Goal: Task Accomplishment & Management: Manage account settings

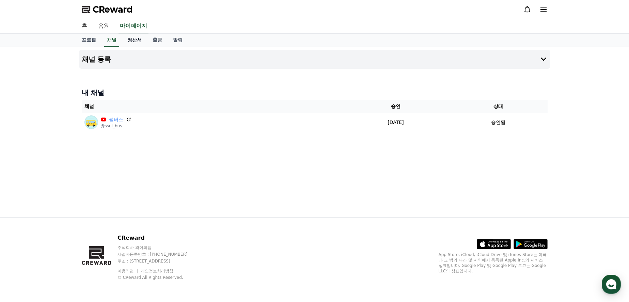
click at [138, 41] on link "정산서" at bounding box center [134, 40] width 25 height 13
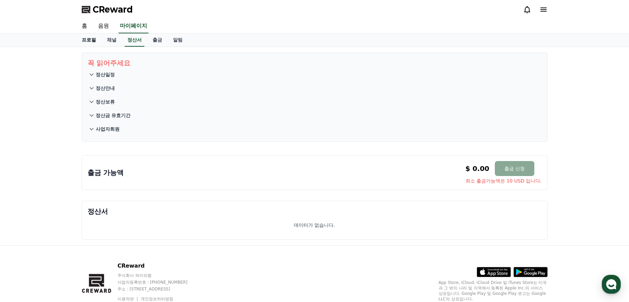
click at [85, 39] on link "프로필" at bounding box center [88, 40] width 25 height 13
select select "**********"
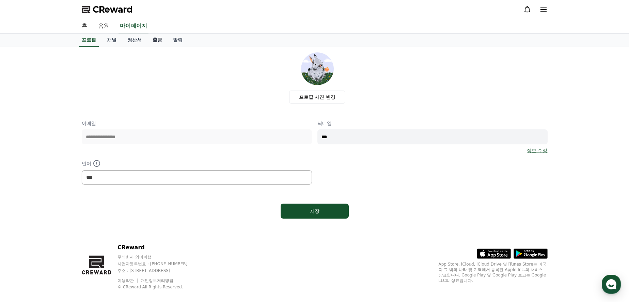
click at [155, 40] on link "출금" at bounding box center [157, 40] width 20 height 13
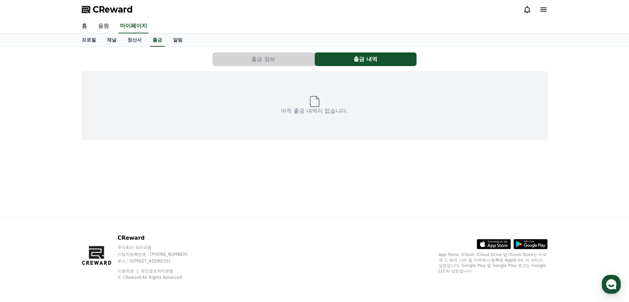
click at [237, 51] on div "출금 정보 출금 내역 아직 출금 내역이 없습니다." at bounding box center [314, 96] width 471 height 93
click at [82, 30] on link "홈" at bounding box center [84, 26] width 16 height 14
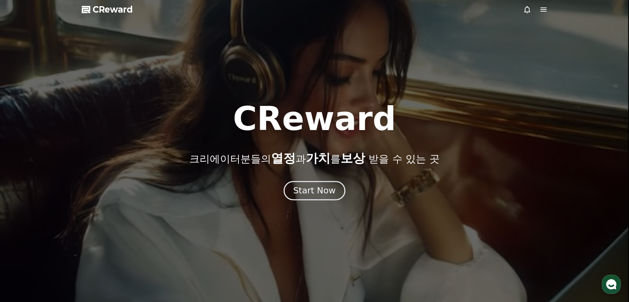
click at [308, 188] on div "Start Now" at bounding box center [314, 191] width 42 height 12
